Goal: Information Seeking & Learning: Learn about a topic

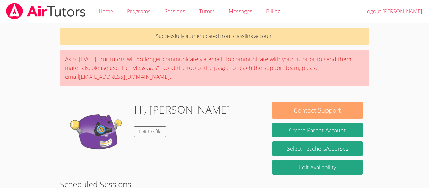
click at [306, 111] on button "Contact Support" at bounding box center [317, 110] width 91 height 17
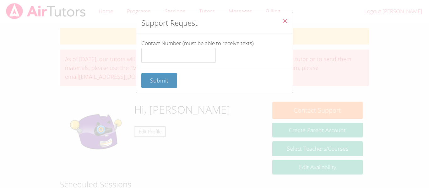
click at [284, 19] on icon "Close" at bounding box center [285, 20] width 5 height 5
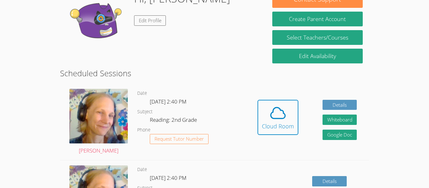
scroll to position [118, 0]
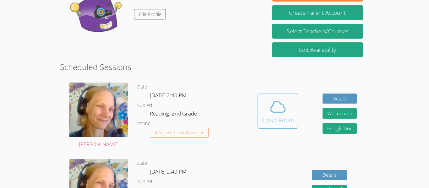
click at [277, 110] on icon at bounding box center [278, 107] width 18 height 18
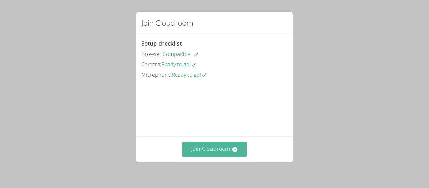
click at [225, 154] on button "Join Cloudroom" at bounding box center [215, 149] width 64 height 15
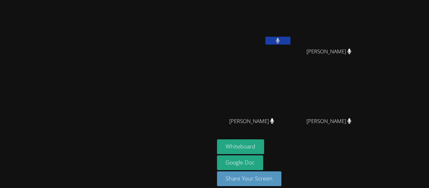
click at [369, 98] on video at bounding box center [331, 93] width 75 height 42
click at [356, 10] on video at bounding box center [331, 24] width 75 height 42
click at [353, 123] on icon at bounding box center [349, 120] width 7 height 5
click at [353, 120] on icon at bounding box center [349, 120] width 7 height 5
click at [276, 119] on icon at bounding box center [272, 120] width 7 height 5
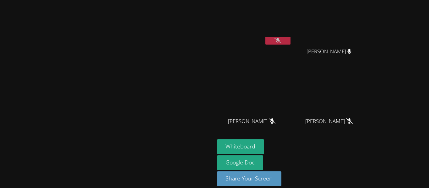
click at [291, 43] on button at bounding box center [278, 41] width 25 height 8
click at [291, 39] on button at bounding box center [278, 41] width 25 height 8
click at [292, 33] on video at bounding box center [254, 24] width 75 height 42
click at [291, 41] on button at bounding box center [278, 41] width 25 height 8
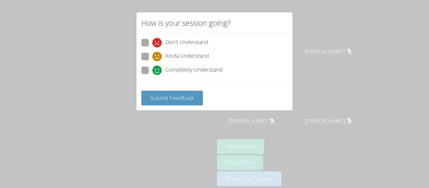
click at [166, 58] on span "Kinda Understand" at bounding box center [187, 56] width 43 height 9
click at [158, 58] on input "Kinda Understand" at bounding box center [154, 55] width 5 height 5
radio input "true"
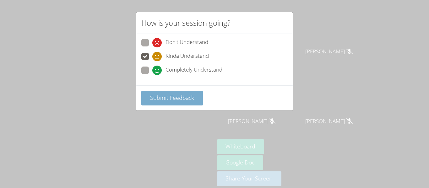
click at [163, 95] on span "Submit Feedback" at bounding box center [172, 98] width 44 height 8
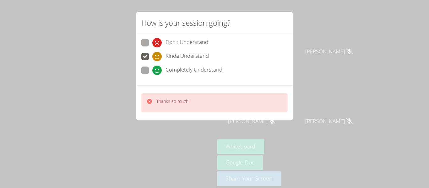
click at [149, 72] on label "Completely Understand" at bounding box center [181, 71] width 81 height 8
click at [152, 72] on input "Completely Understand" at bounding box center [154, 69] width 5 height 5
radio input "true"
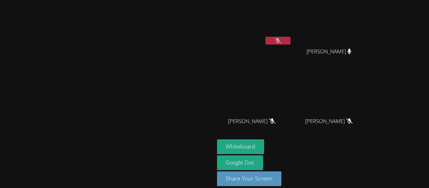
click at [291, 41] on button at bounding box center [278, 41] width 25 height 8
click at [291, 42] on button at bounding box center [278, 41] width 25 height 8
